Goal: Obtain resource: Download file/media

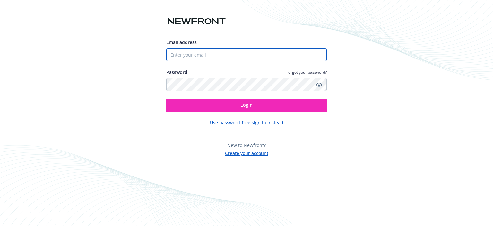
click at [256, 54] on input "Email address" at bounding box center [246, 54] width 161 height 13
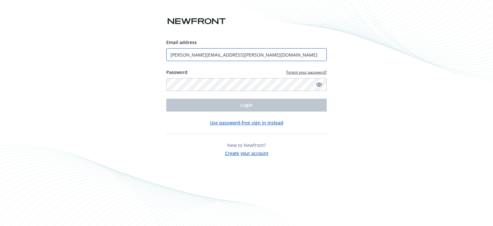
type input "[PERSON_NAME][EMAIL_ADDRESS][PERSON_NAME][DOMAIN_NAME]"
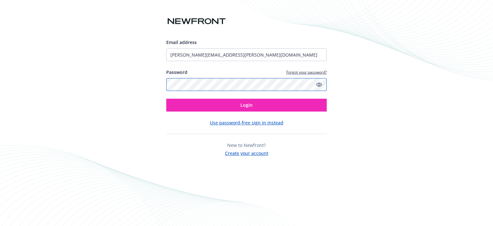
click at [166, 99] on button "Login" at bounding box center [246, 105] width 161 height 13
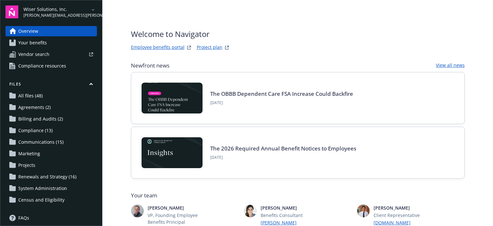
click at [71, 12] on span "Wiser Solutions, Inc." at bounding box center [56, 9] width 66 height 7
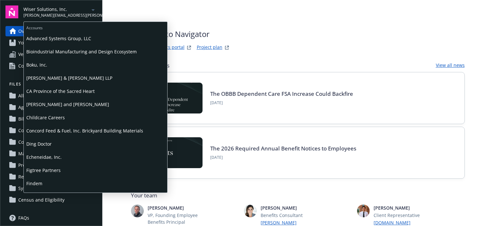
click at [66, 38] on span "Advanced Systems Group, LLC" at bounding box center [95, 38] width 138 height 13
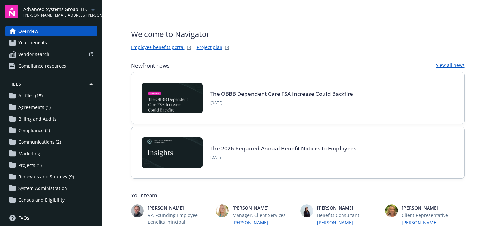
click at [35, 175] on span "Renewals and Strategy (9)" at bounding box center [46, 176] width 56 height 10
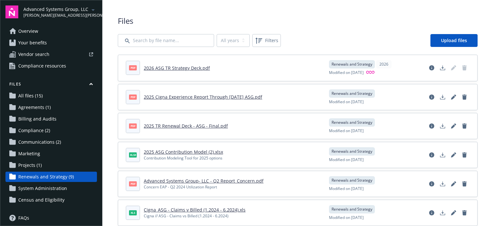
click at [202, 127] on link "2025 TR Renewal Deck - ASG - Final.pdf" at bounding box center [186, 126] width 84 height 6
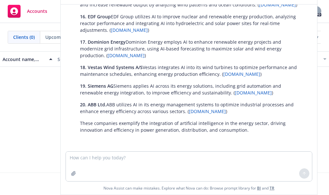
scroll to position [377, 0]
drag, startPoint x: 34, startPoint y: 61, endPoint x: 0, endPoint y: 144, distance: 90.3
drag, startPoint x: 0, startPoint y: 144, endPoint x: 0, endPoint y: 149, distance: 4.8
drag, startPoint x: 231, startPoint y: 111, endPoint x: 45, endPoint y: 92, distance: 186.6
drag, startPoint x: 45, startPoint y: 92, endPoint x: 191, endPoint y: 150, distance: 157.0
